Goal: Information Seeking & Learning: Learn about a topic

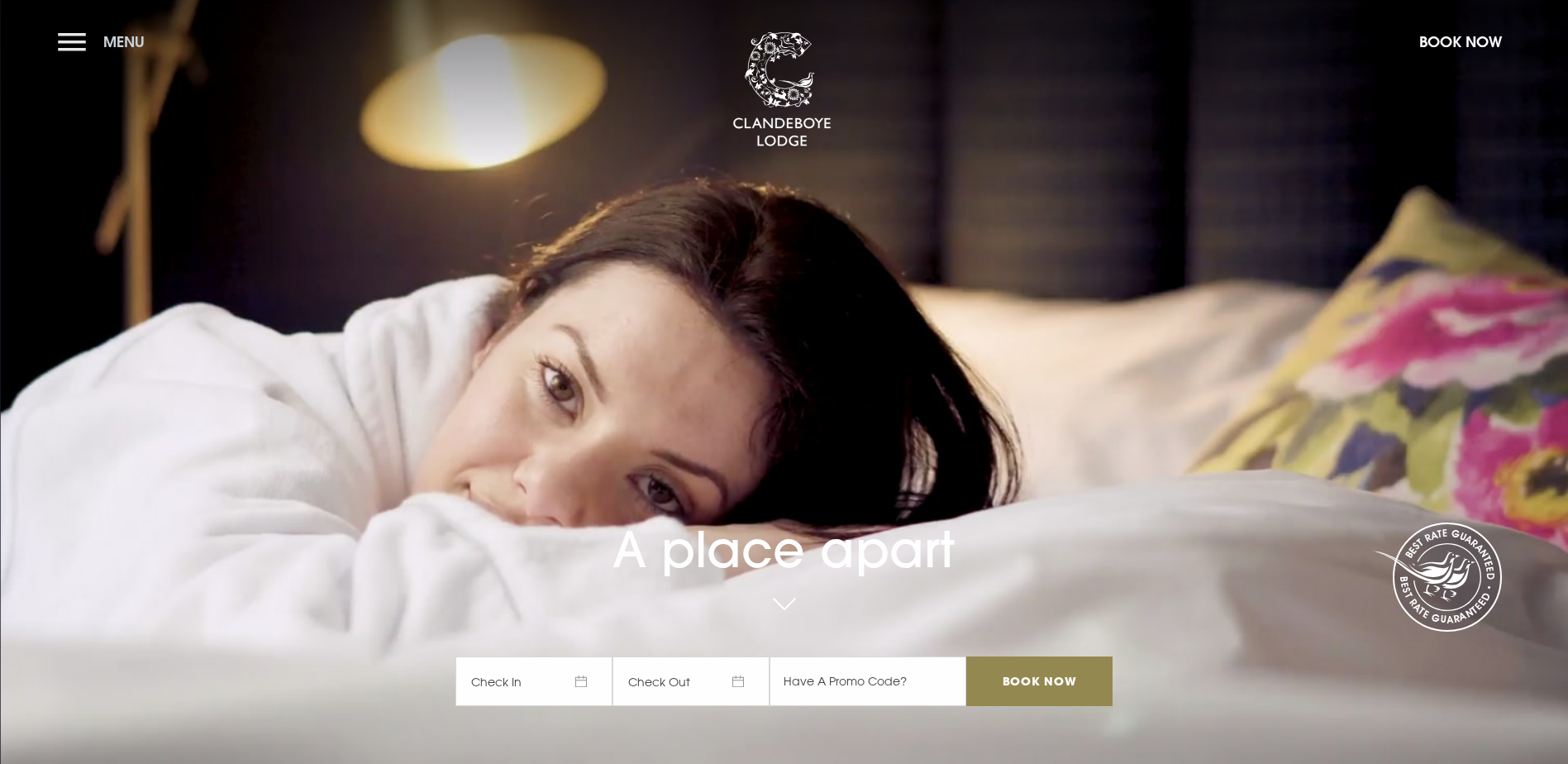
click at [70, 42] on button "Menu" at bounding box center [105, 41] width 95 height 36
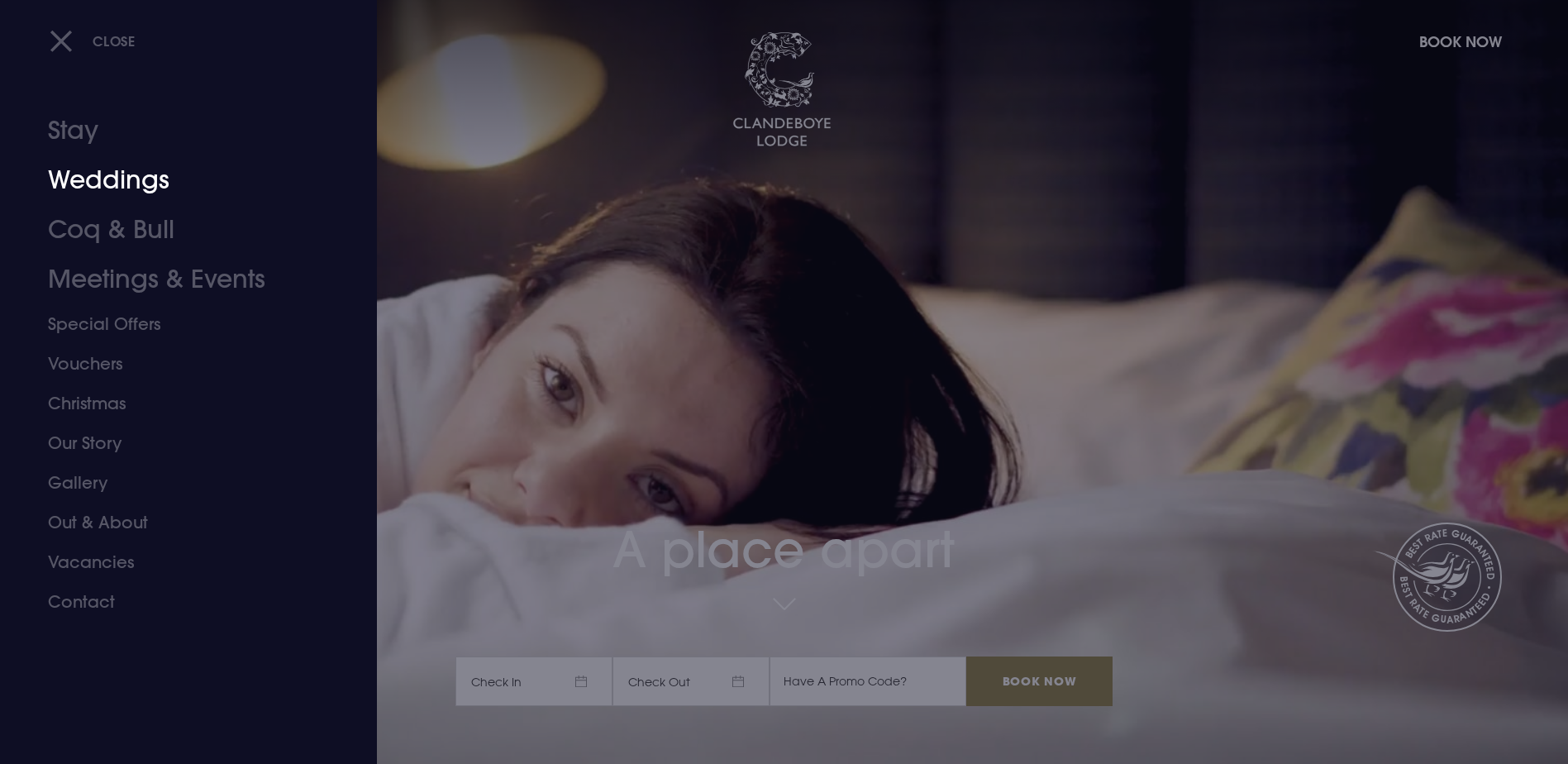
click at [131, 188] on link "Weddings" at bounding box center [179, 181] width 262 height 50
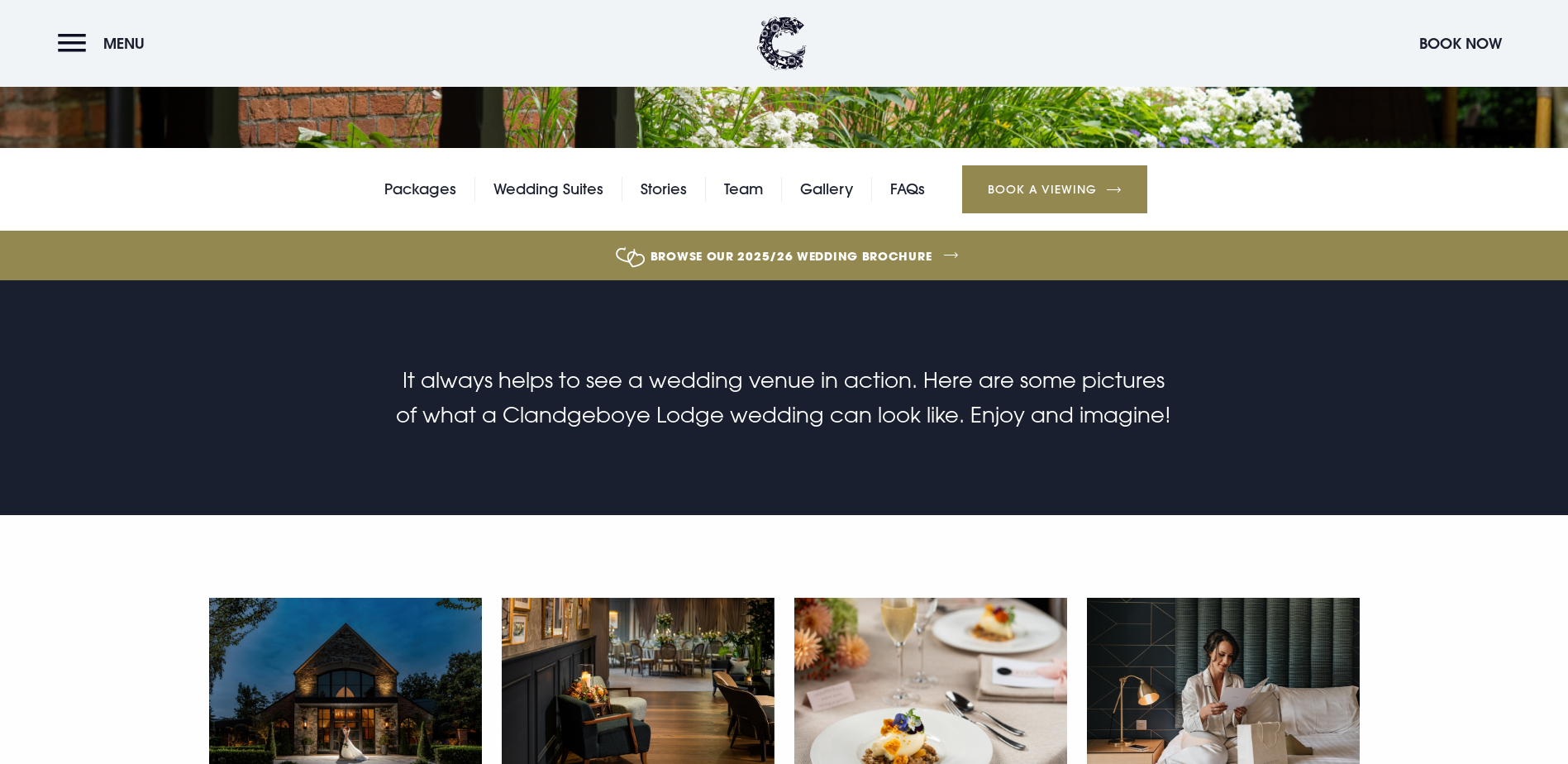
scroll to position [358, 0]
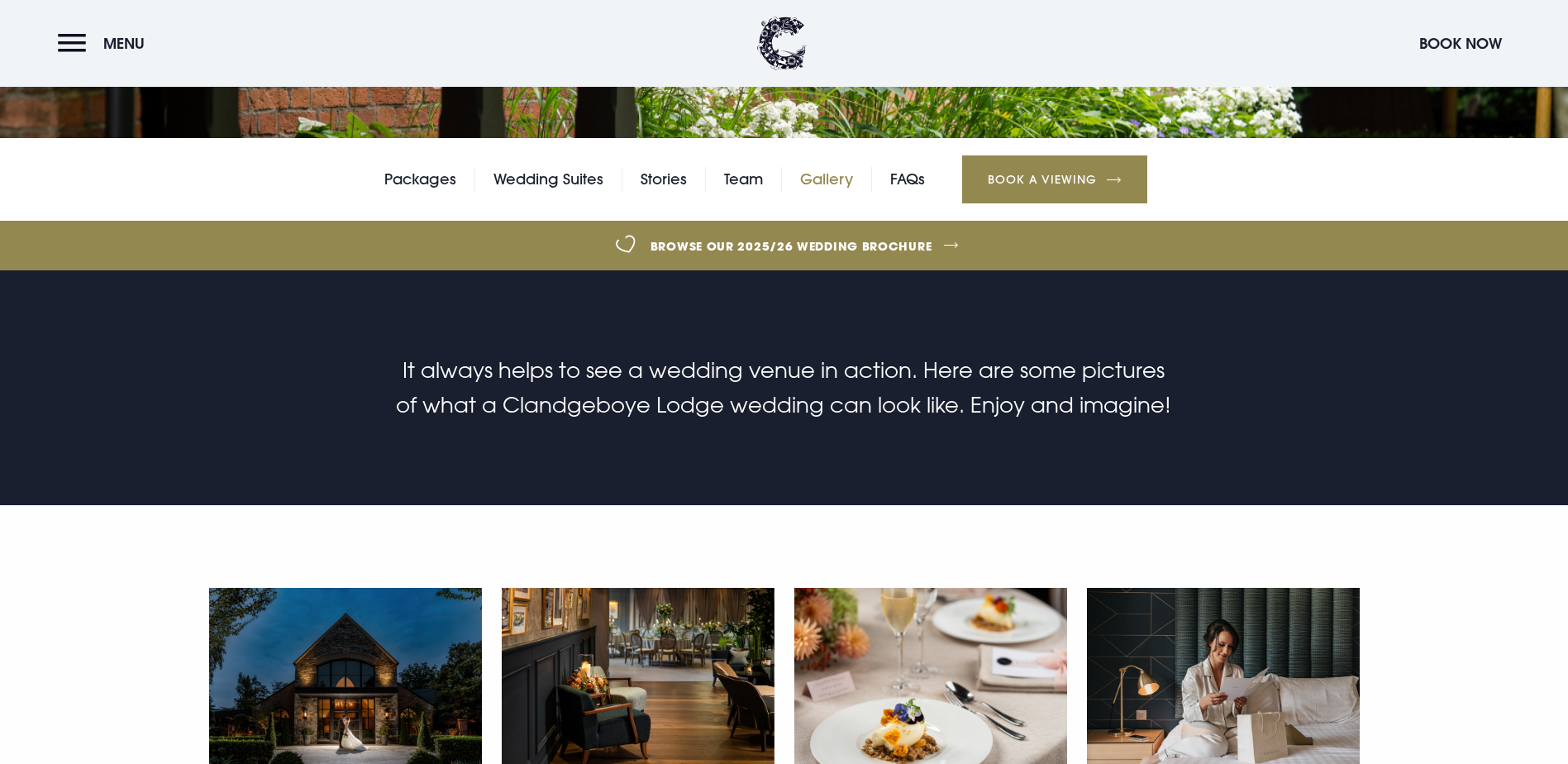
click at [842, 191] on link "Gallery" at bounding box center [826, 180] width 53 height 25
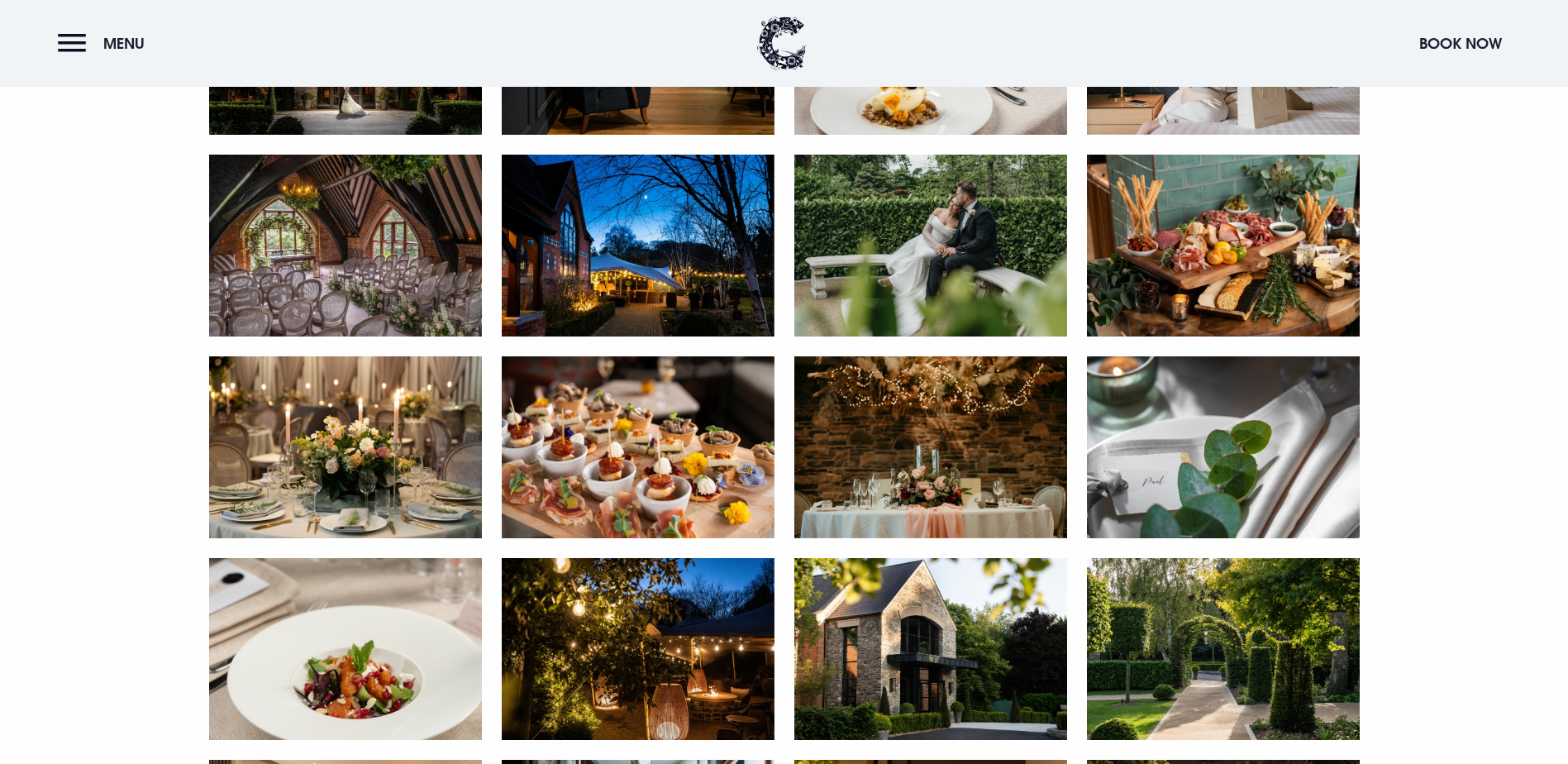
scroll to position [1020, 0]
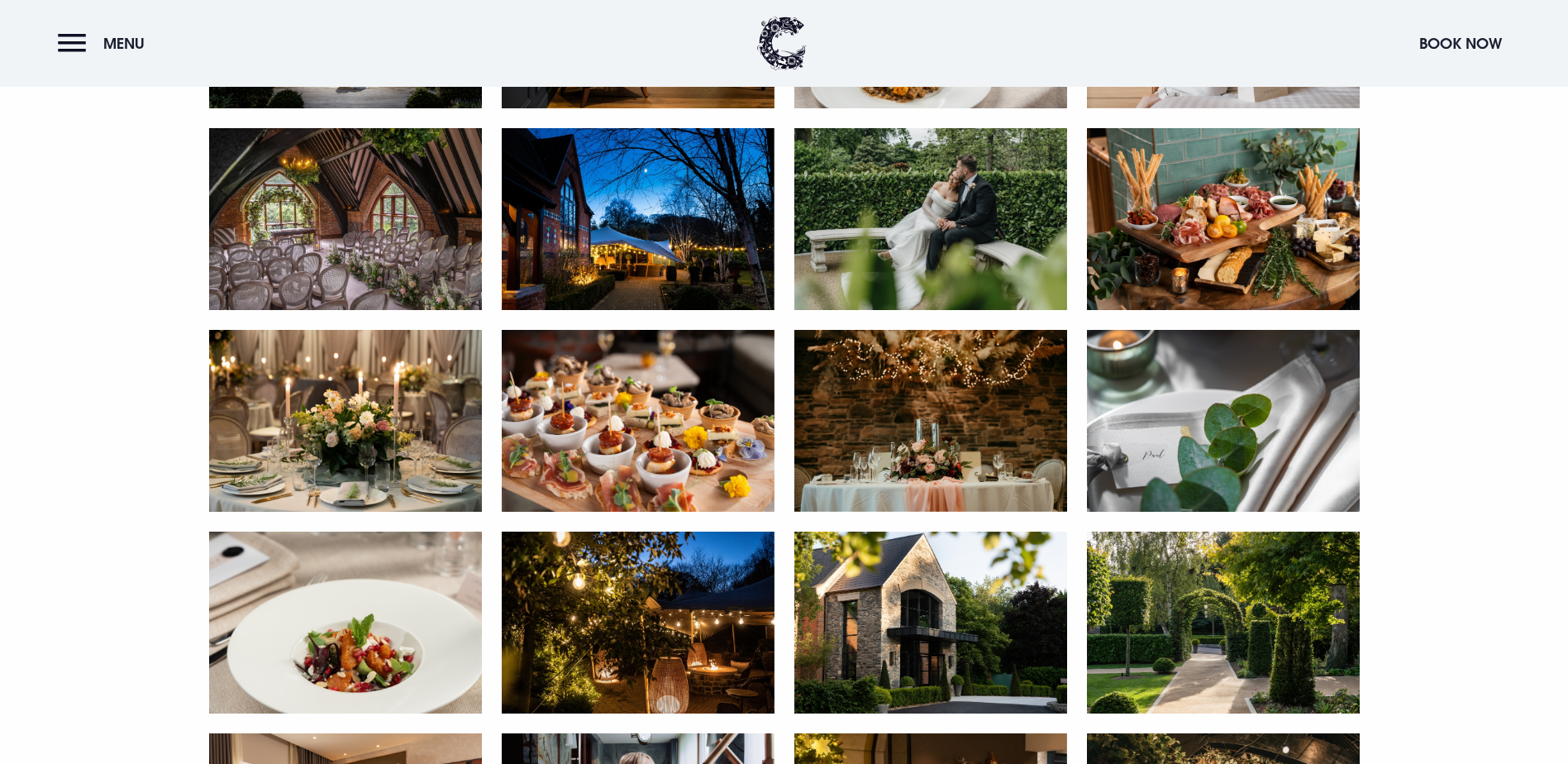
click at [280, 310] on img at bounding box center [345, 218] width 273 height 182
